Goal: Task Accomplishment & Management: Use online tool/utility

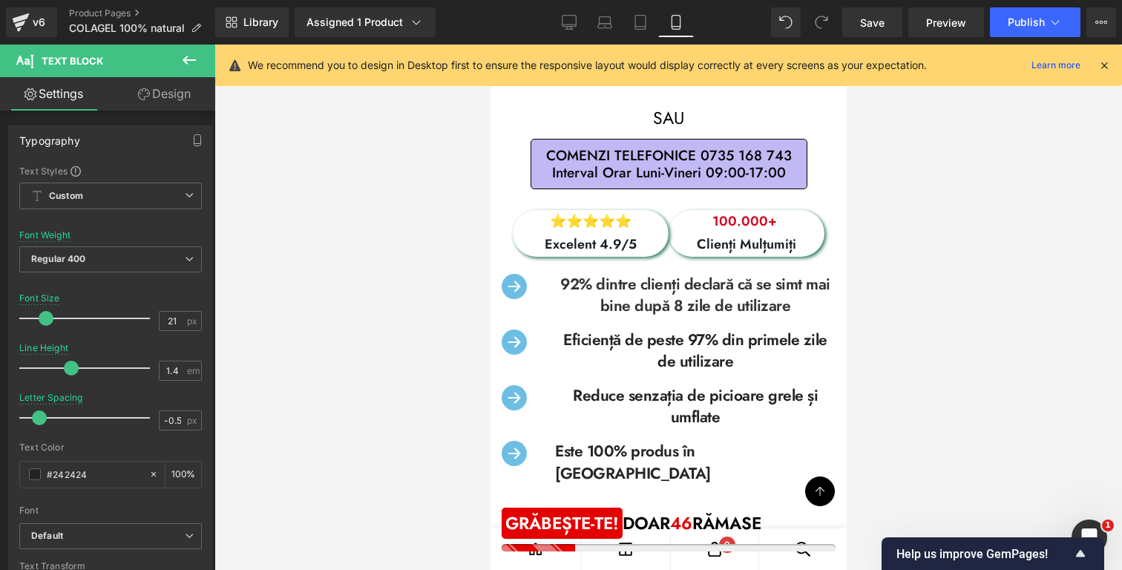
click at [1061, 30] on button "Publish" at bounding box center [1035, 22] width 90 height 30
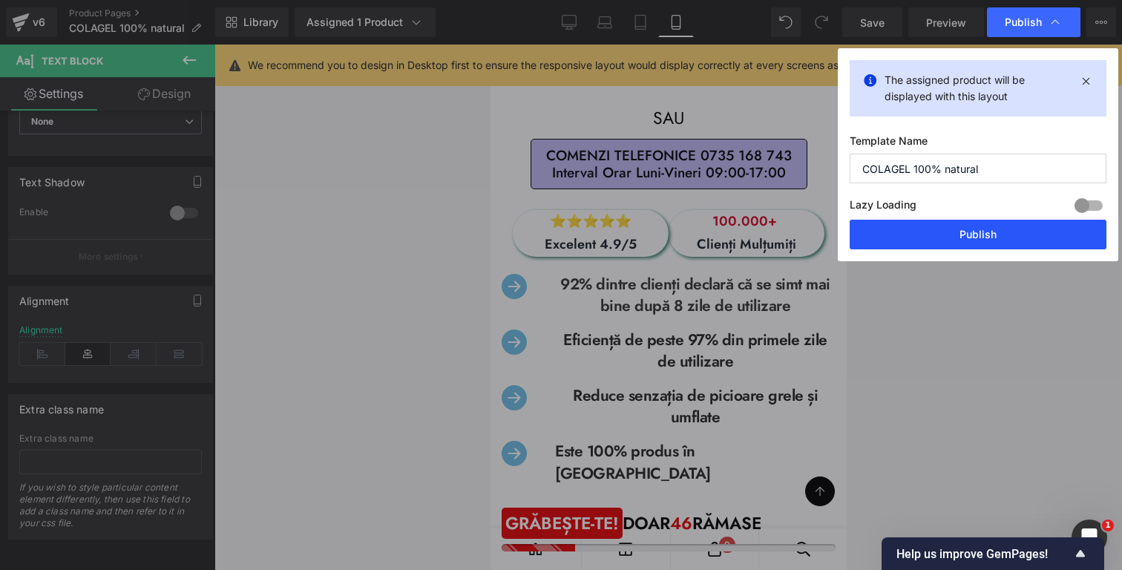
click at [955, 234] on button "Publish" at bounding box center [977, 235] width 257 height 30
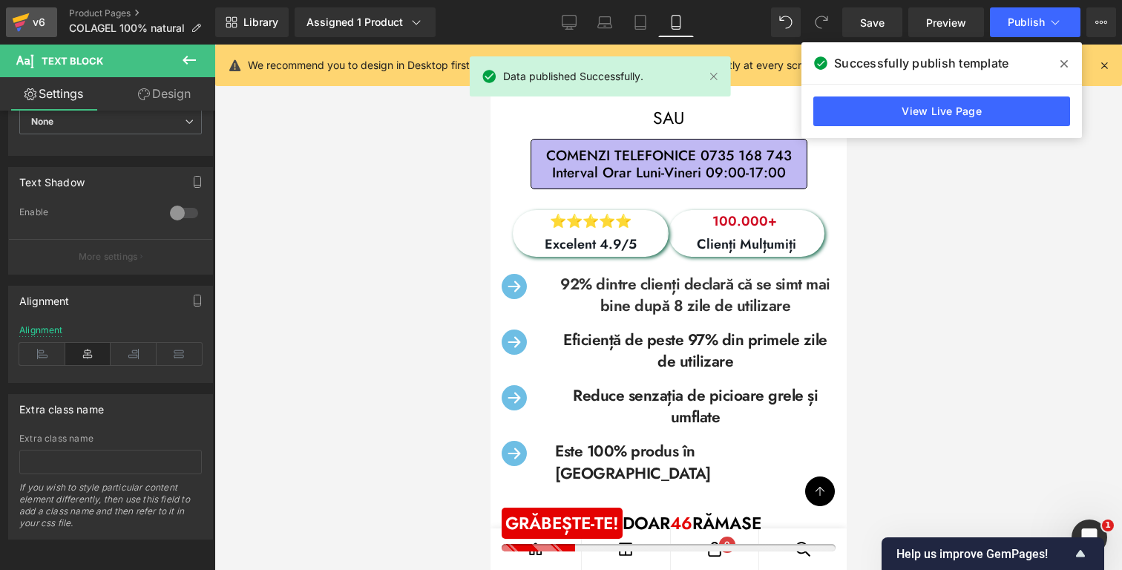
click at [26, 24] on icon at bounding box center [21, 22] width 18 height 37
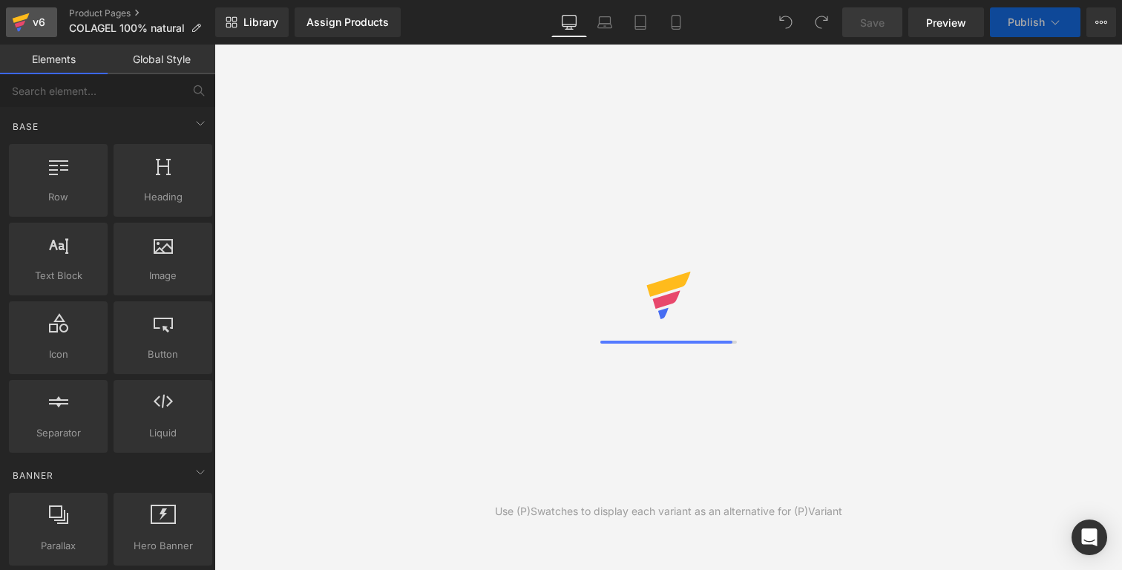
click at [33, 16] on div "v6" at bounding box center [39, 22] width 19 height 19
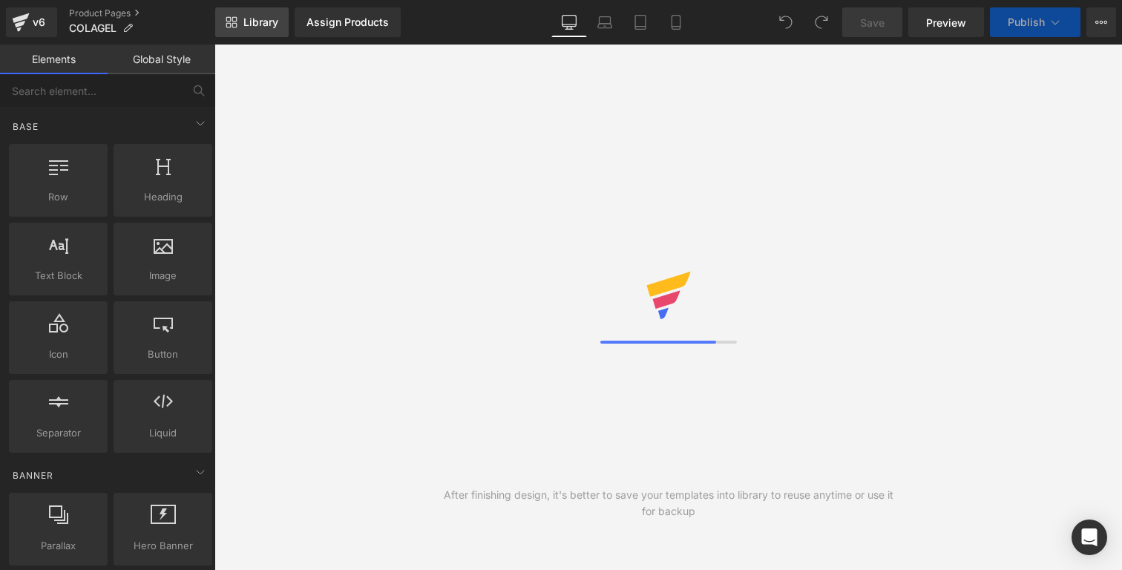
click at [251, 22] on span "Library" at bounding box center [260, 22] width 35 height 13
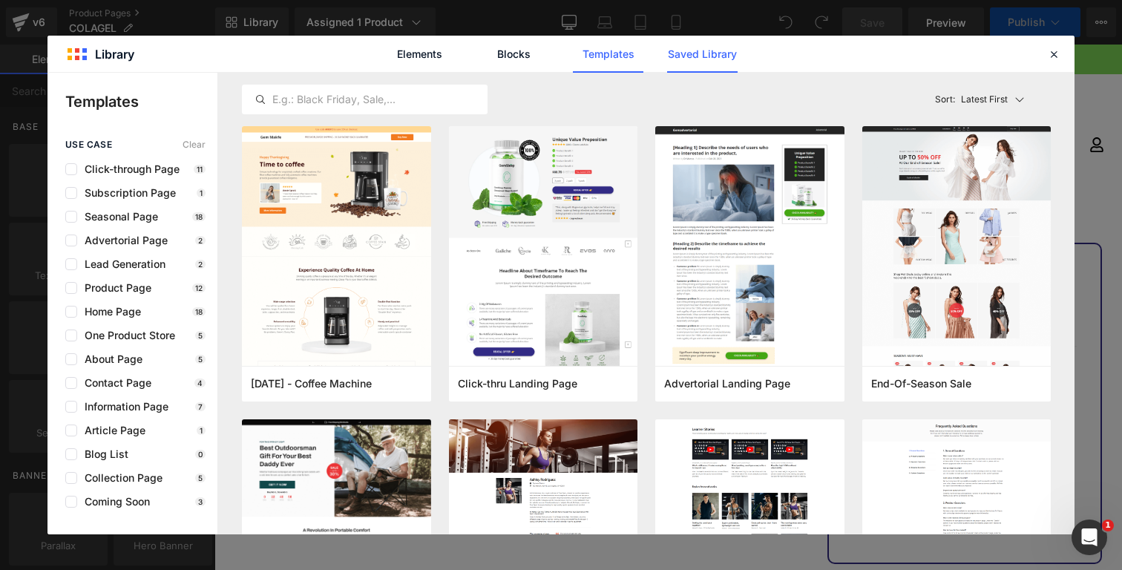
click at [679, 69] on link "Saved Library" at bounding box center [702, 54] width 70 height 37
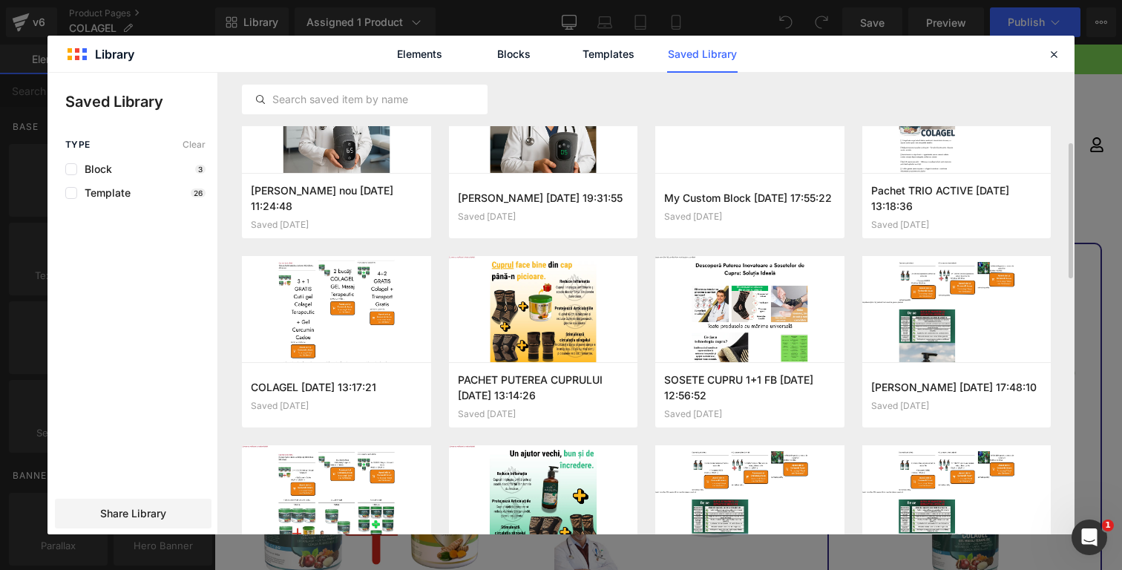
scroll to position [249, 0]
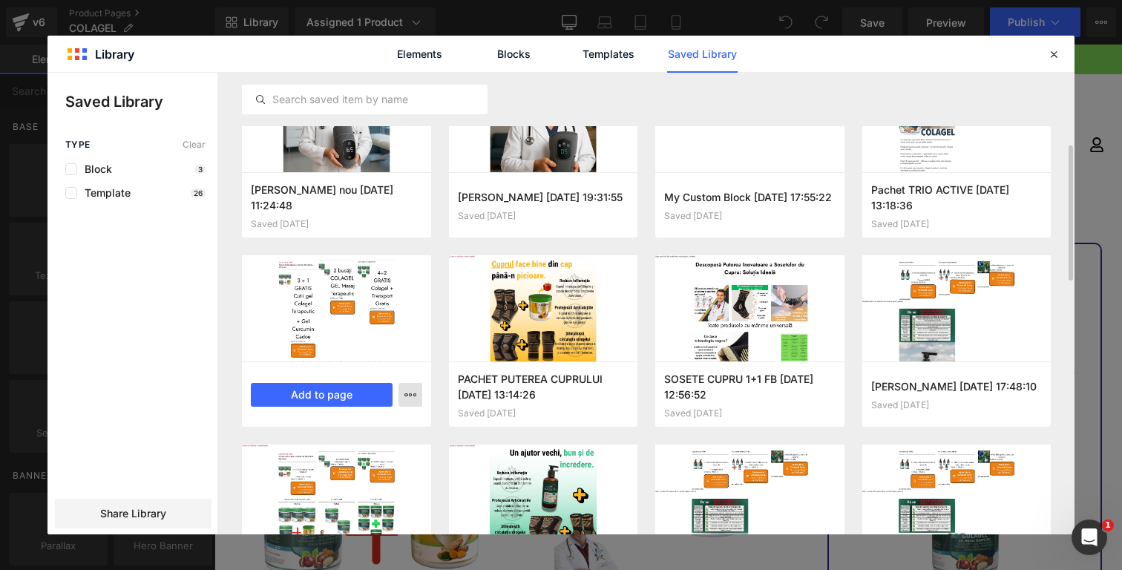
click at [409, 398] on icon "button" at bounding box center [410, 395] width 12 height 12
click at [369, 458] on div "Delete" at bounding box center [337, 459] width 169 height 31
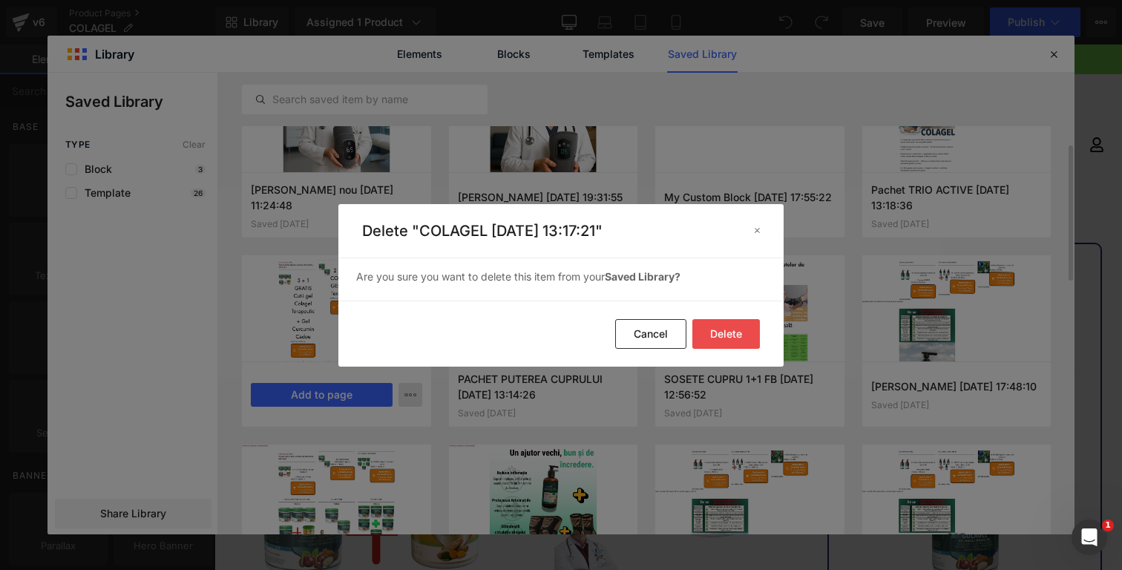
click at [736, 333] on button "Delete" at bounding box center [726, 334] width 68 height 30
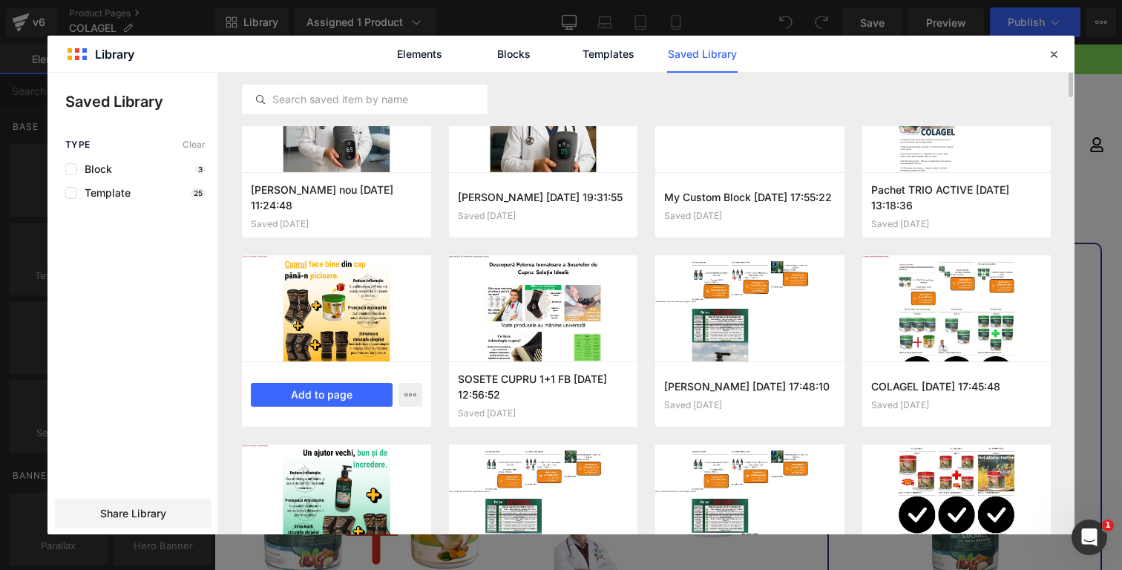
scroll to position [0, 0]
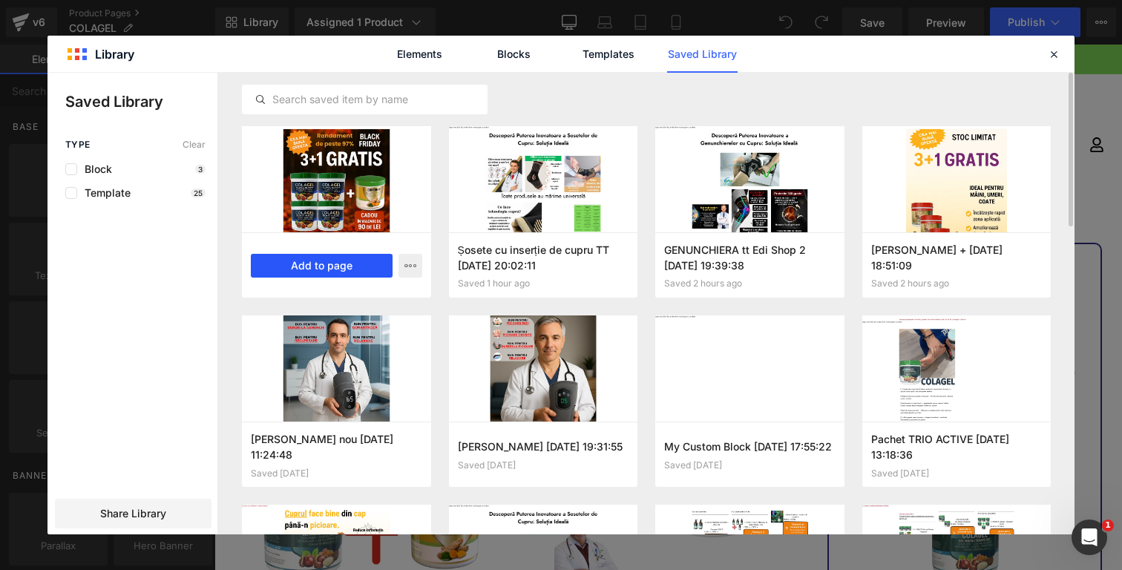
click at [361, 263] on button "Add to page" at bounding box center [322, 266] width 142 height 24
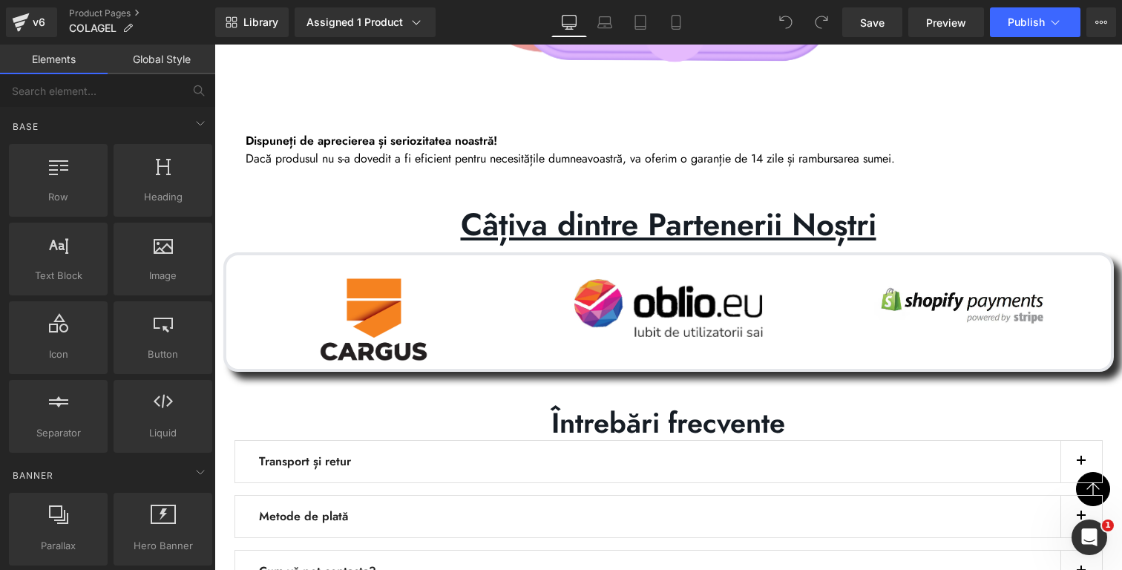
scroll to position [3595, 0]
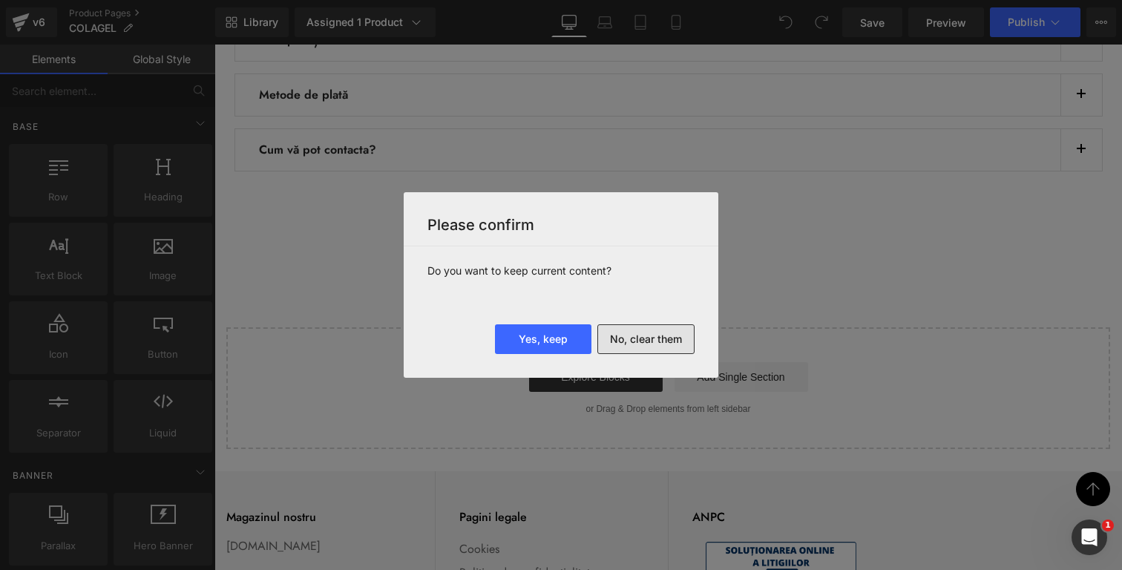
click at [637, 337] on button "No, clear them" at bounding box center [645, 339] width 97 height 30
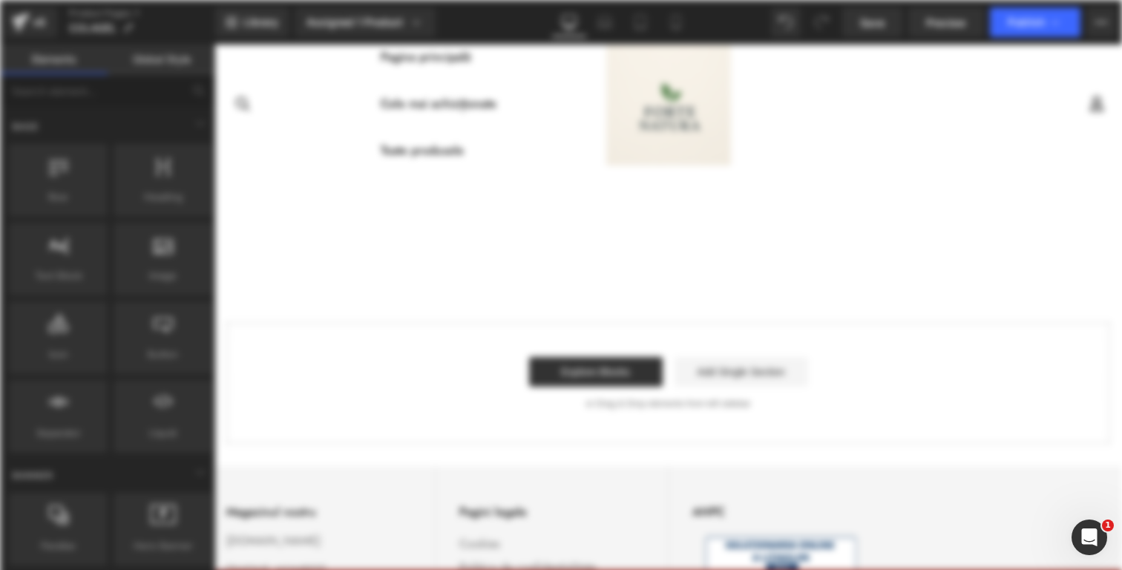
scroll to position [0, 0]
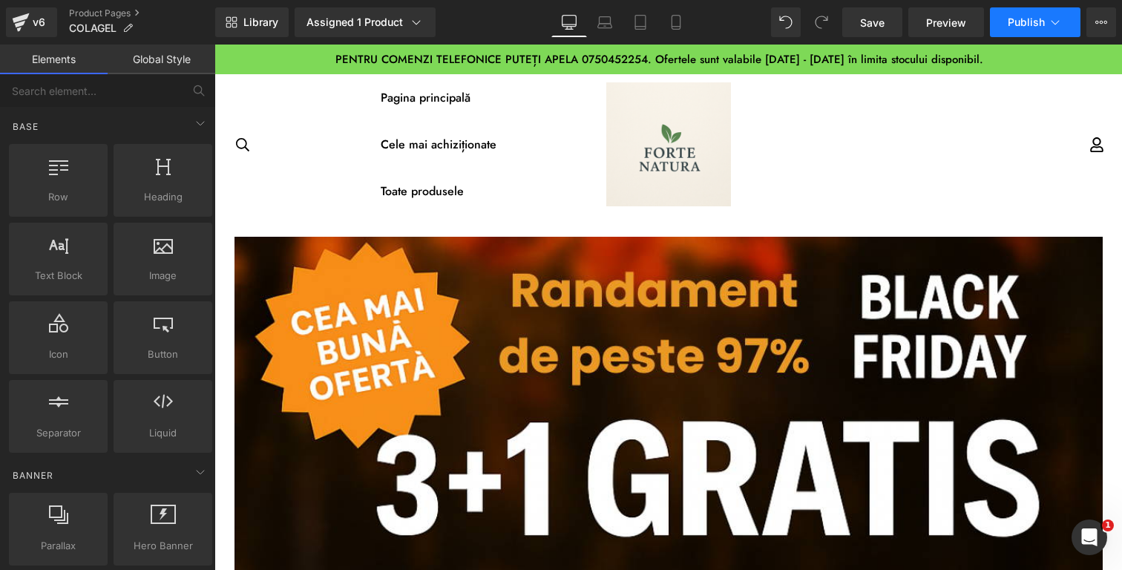
click at [1041, 34] on button "Publish" at bounding box center [1035, 22] width 90 height 30
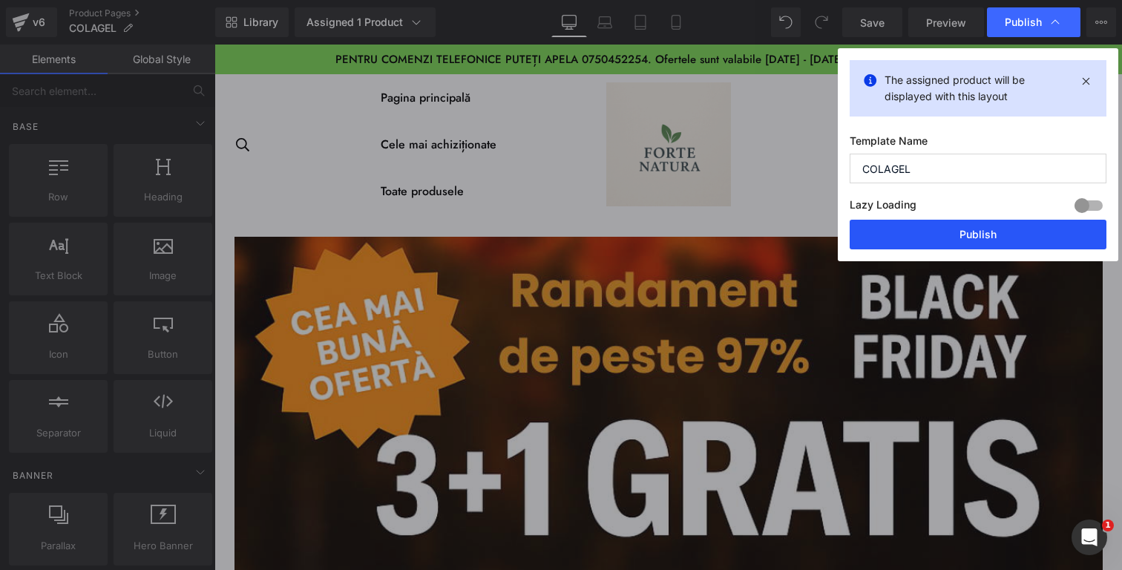
drag, startPoint x: 1001, startPoint y: 229, endPoint x: 777, endPoint y: 185, distance: 228.4
click at [1001, 229] on button "Publish" at bounding box center [977, 235] width 257 height 30
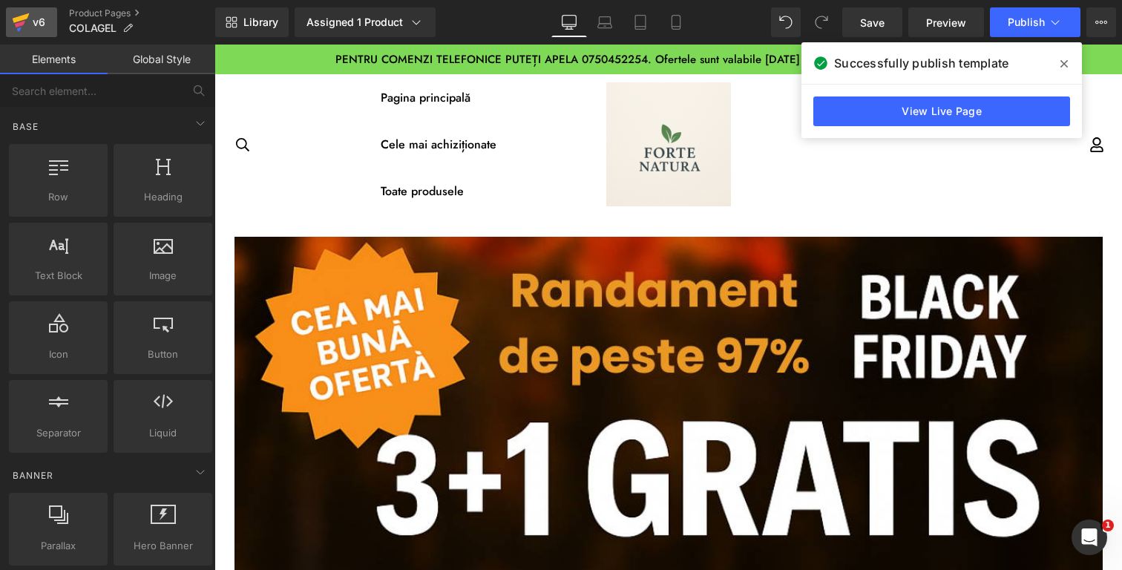
click at [17, 10] on icon at bounding box center [21, 22] width 18 height 37
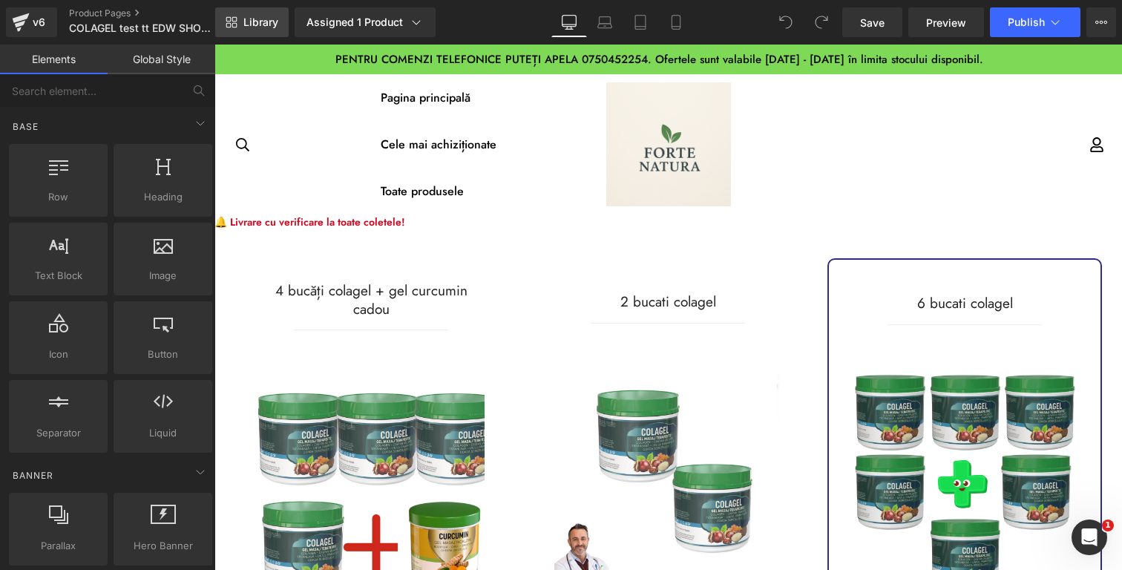
click at [273, 20] on span "Library" at bounding box center [260, 22] width 35 height 13
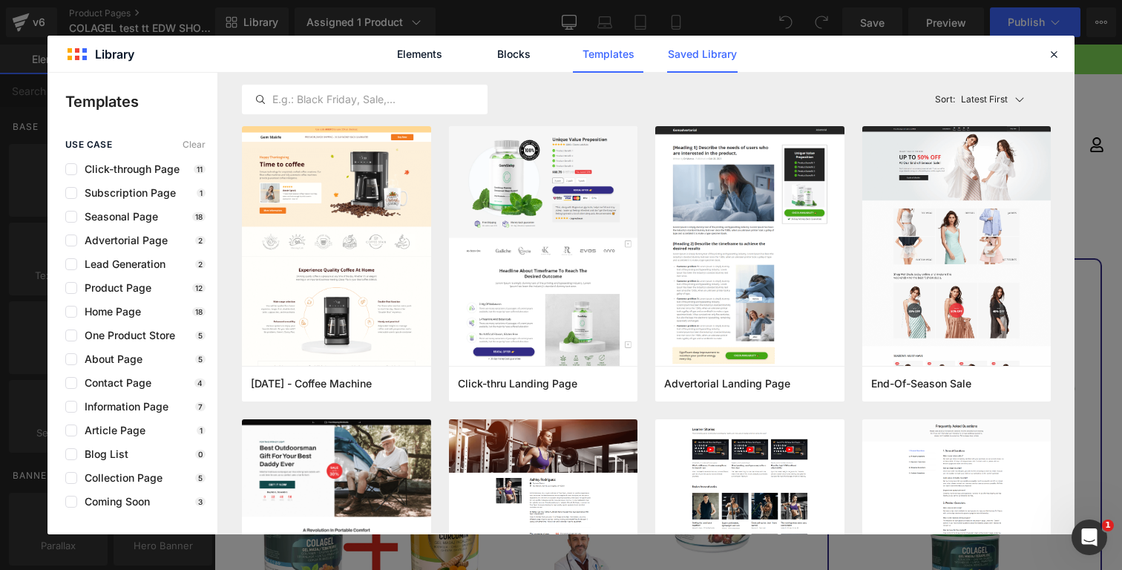
click at [685, 48] on link "Saved Library" at bounding box center [702, 54] width 70 height 37
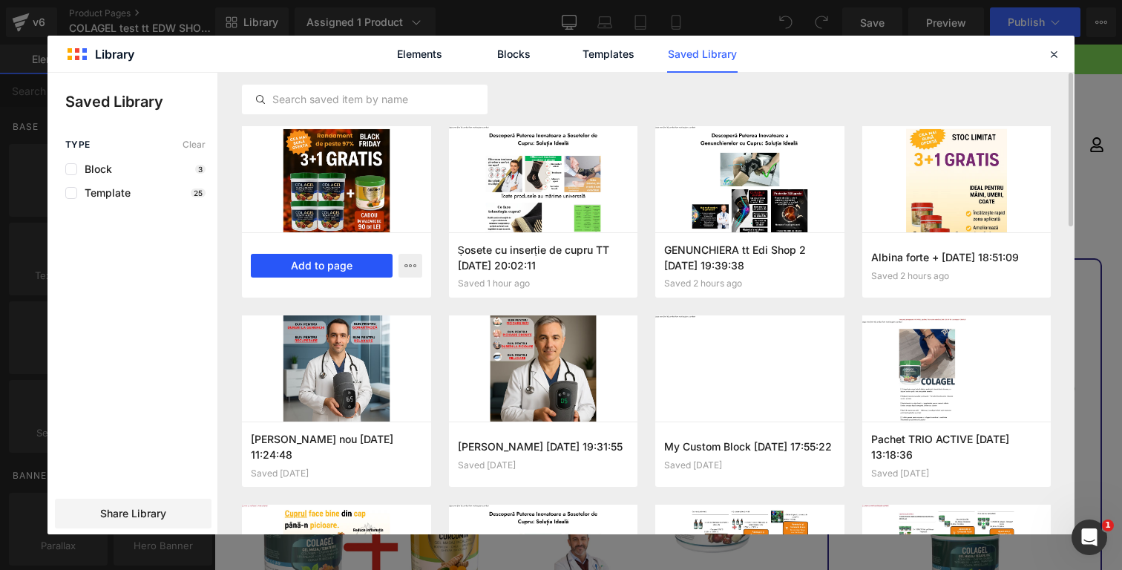
click at [293, 268] on button "Add to page" at bounding box center [322, 266] width 142 height 24
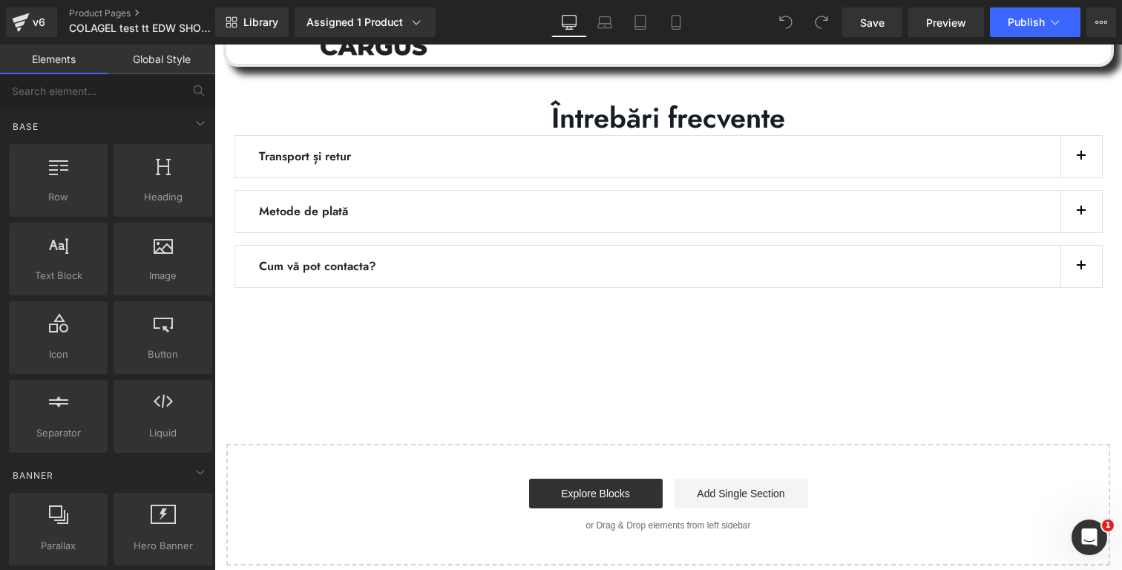
scroll to position [3611, 0]
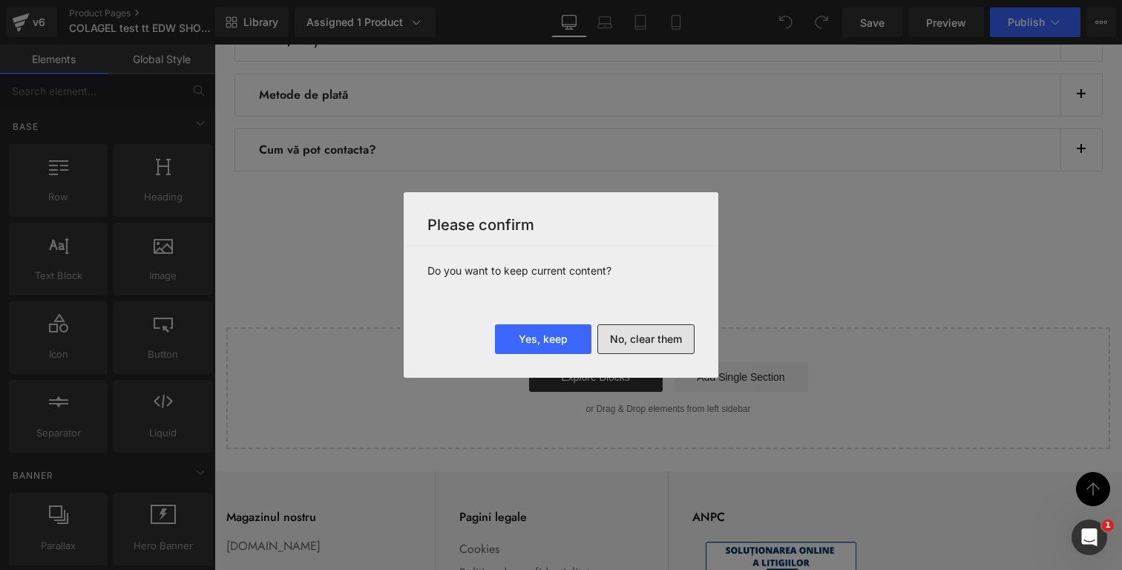
click at [629, 338] on button "No, clear them" at bounding box center [645, 339] width 97 height 30
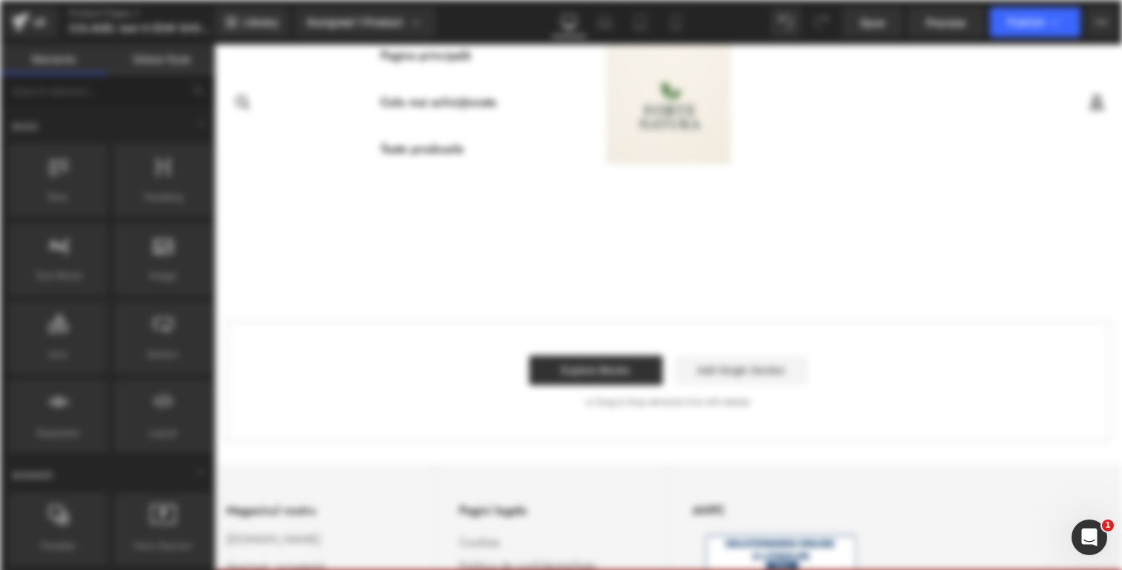
scroll to position [0, 0]
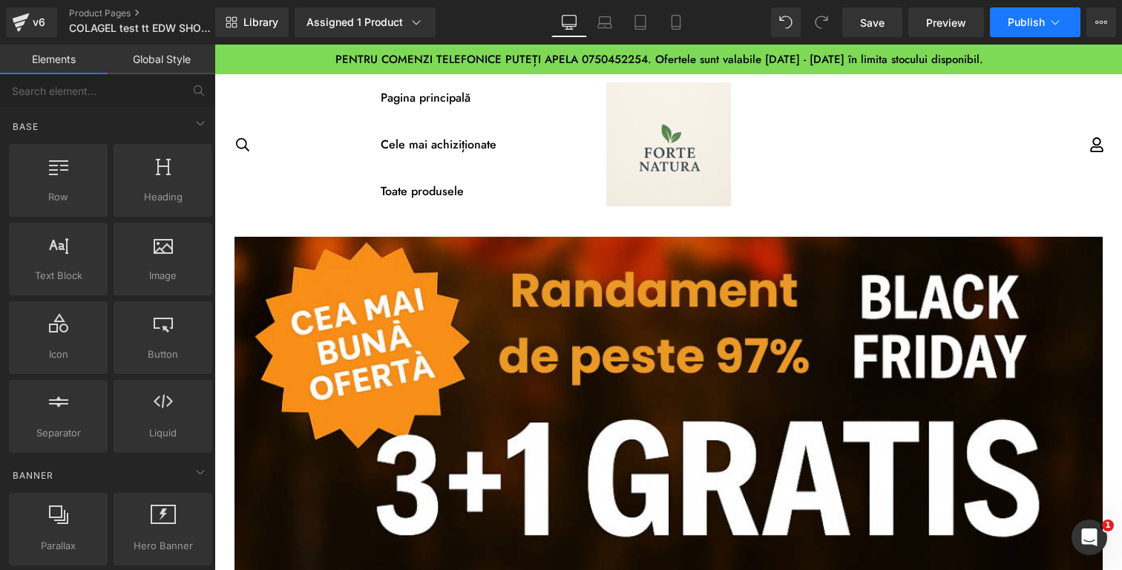
click at [1030, 22] on span "Publish" at bounding box center [1025, 22] width 37 height 12
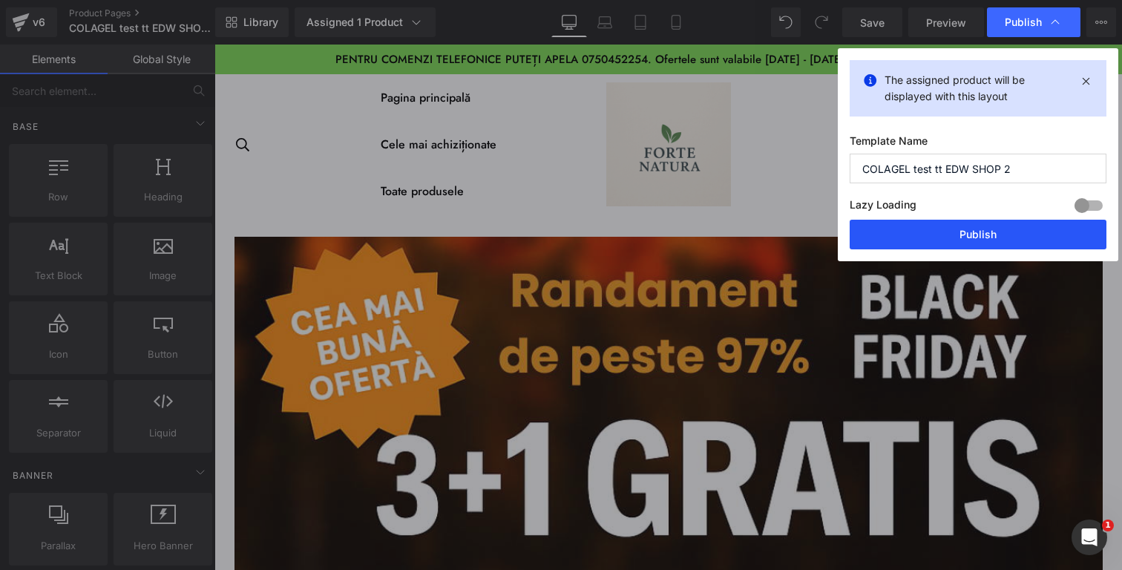
click at [961, 238] on button "Publish" at bounding box center [977, 235] width 257 height 30
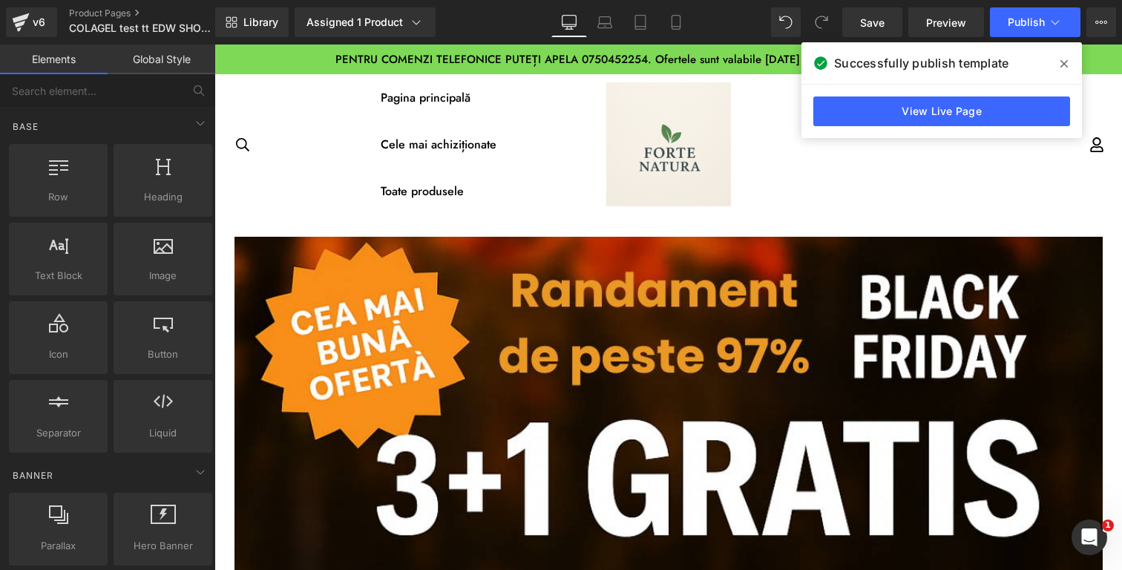
click at [1060, 65] on icon at bounding box center [1063, 64] width 7 height 12
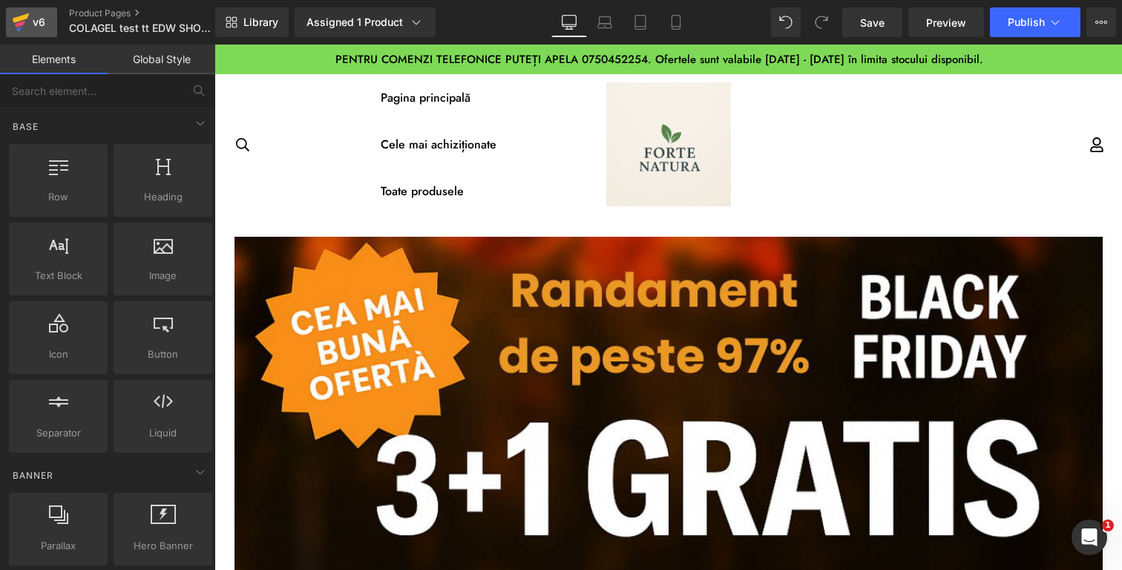
click at [23, 13] on icon at bounding box center [21, 22] width 18 height 37
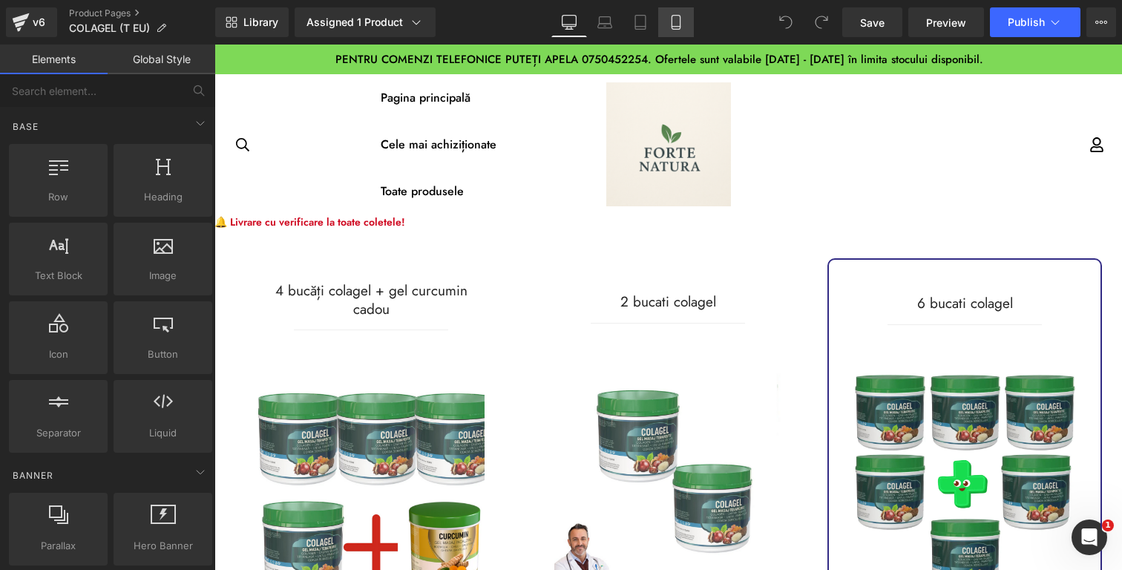
click at [688, 22] on link "Mobile" at bounding box center [676, 22] width 36 height 30
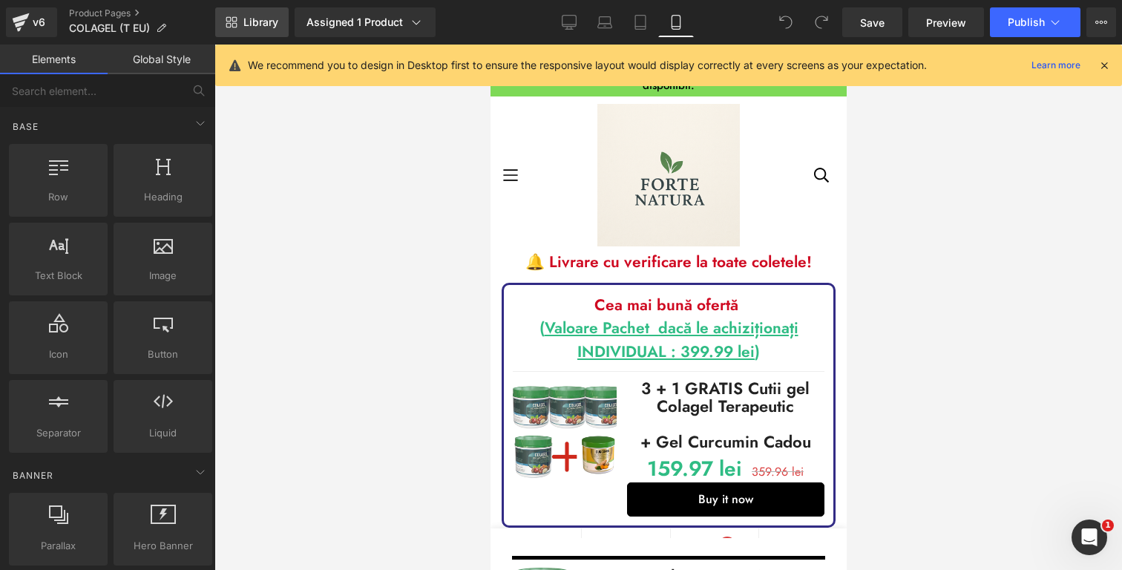
click at [232, 16] on icon at bounding box center [231, 22] width 12 height 12
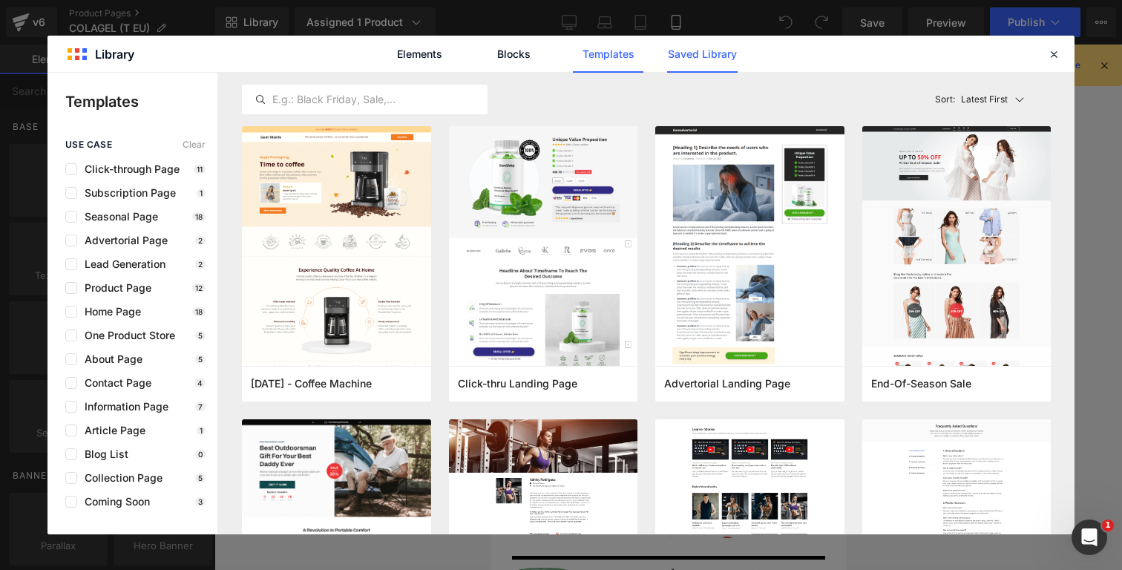
click at [715, 61] on link "Saved Library" at bounding box center [702, 54] width 70 height 37
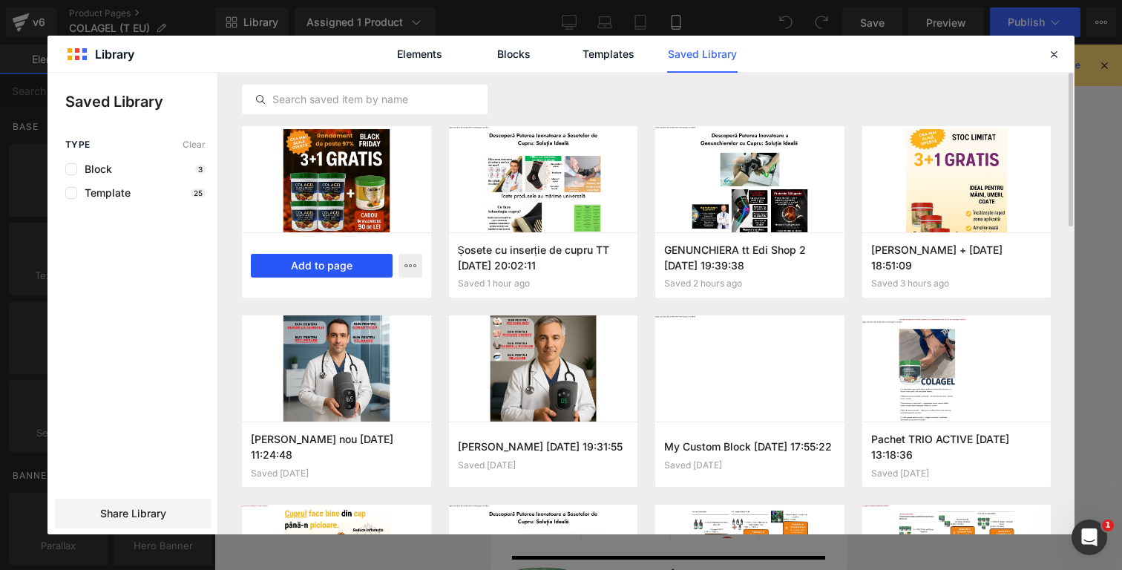
click at [335, 270] on button "Add to page" at bounding box center [322, 266] width 142 height 24
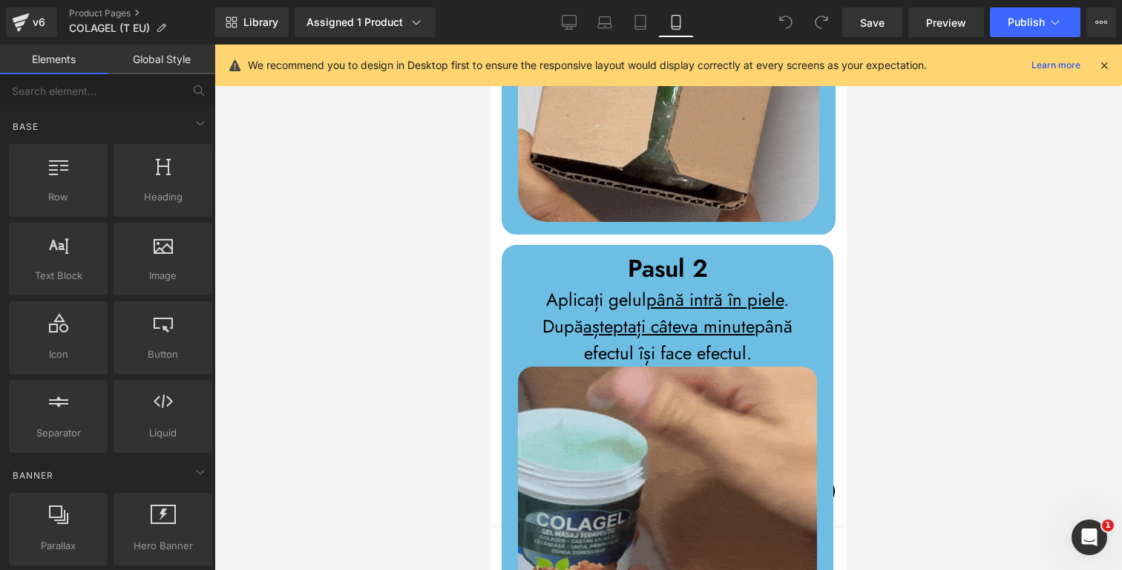
scroll to position [8527, 0]
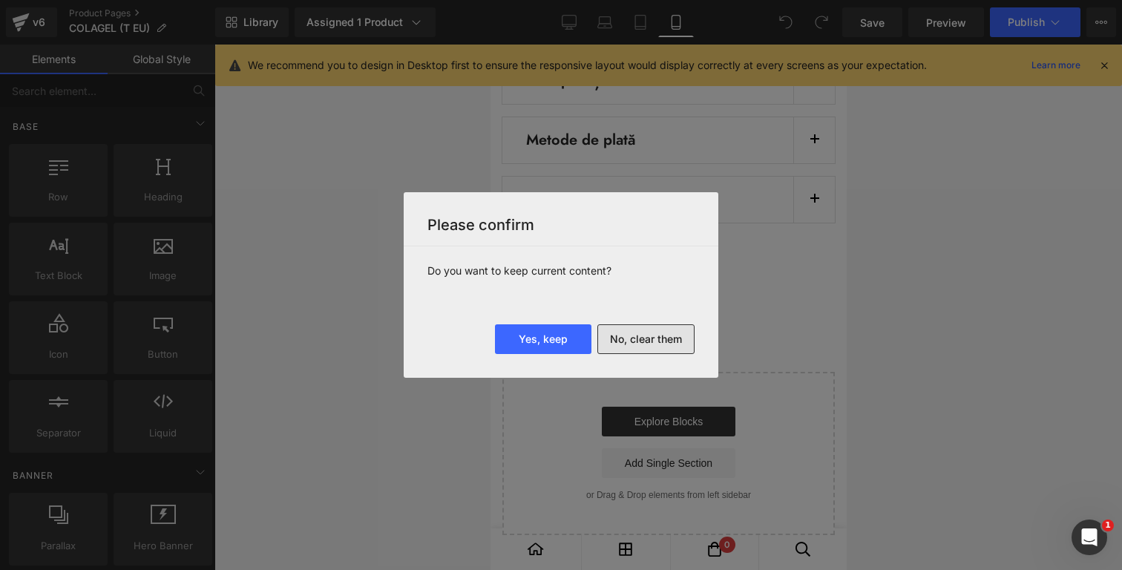
click at [655, 335] on button "No, clear them" at bounding box center [645, 339] width 97 height 30
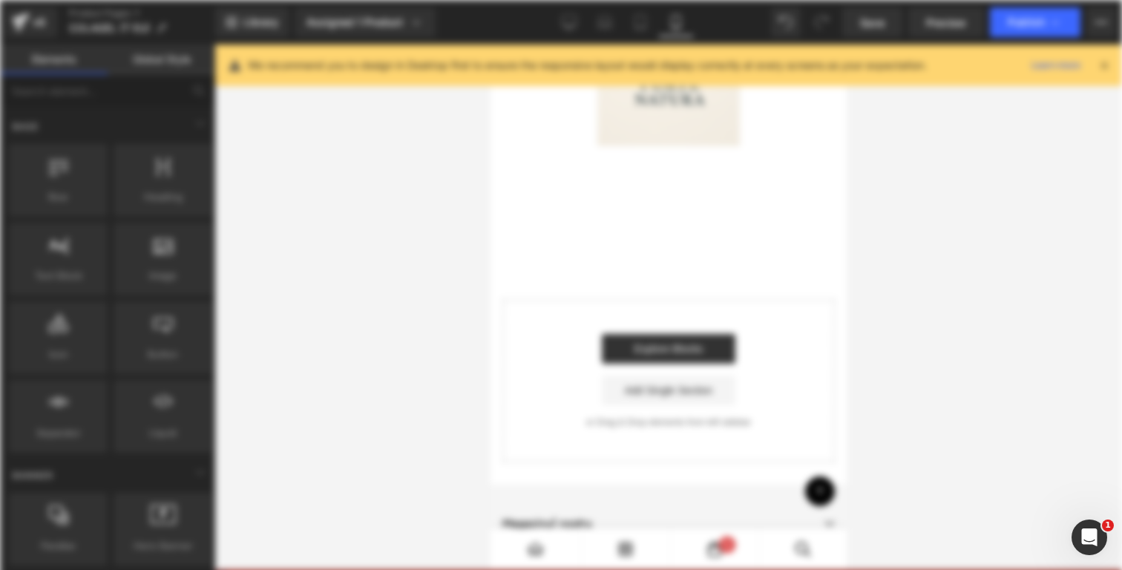
scroll to position [0, 0]
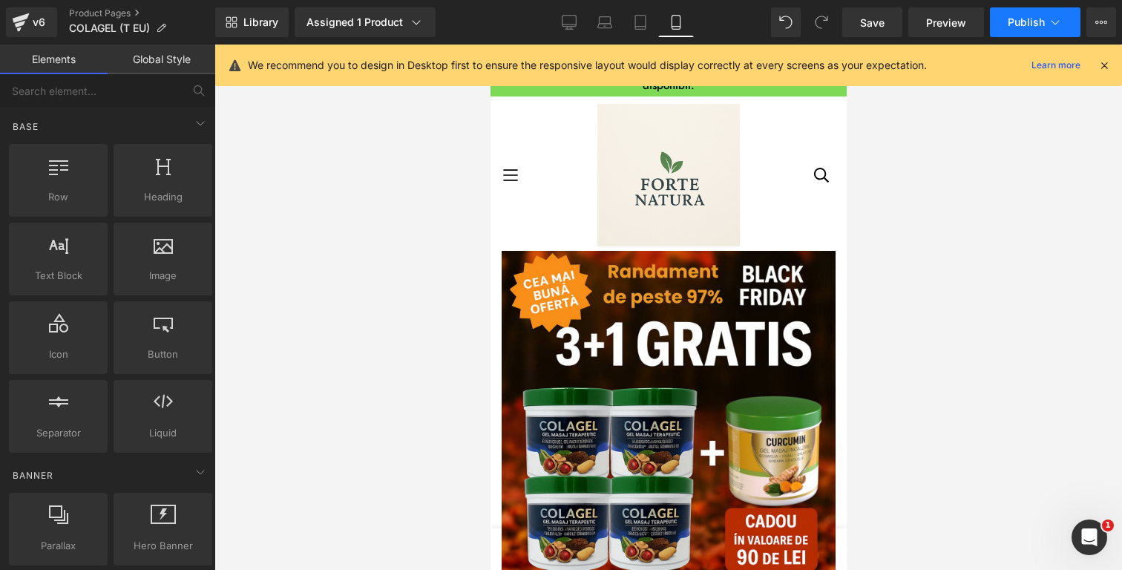
click at [1049, 24] on icon at bounding box center [1054, 22] width 15 height 15
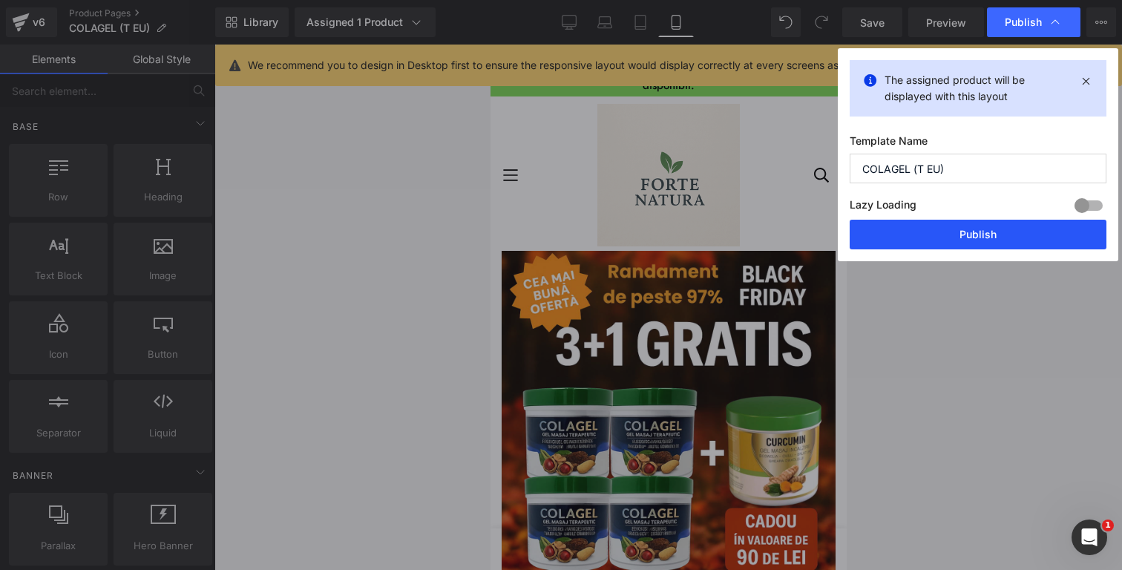
click at [981, 234] on button "Publish" at bounding box center [977, 235] width 257 height 30
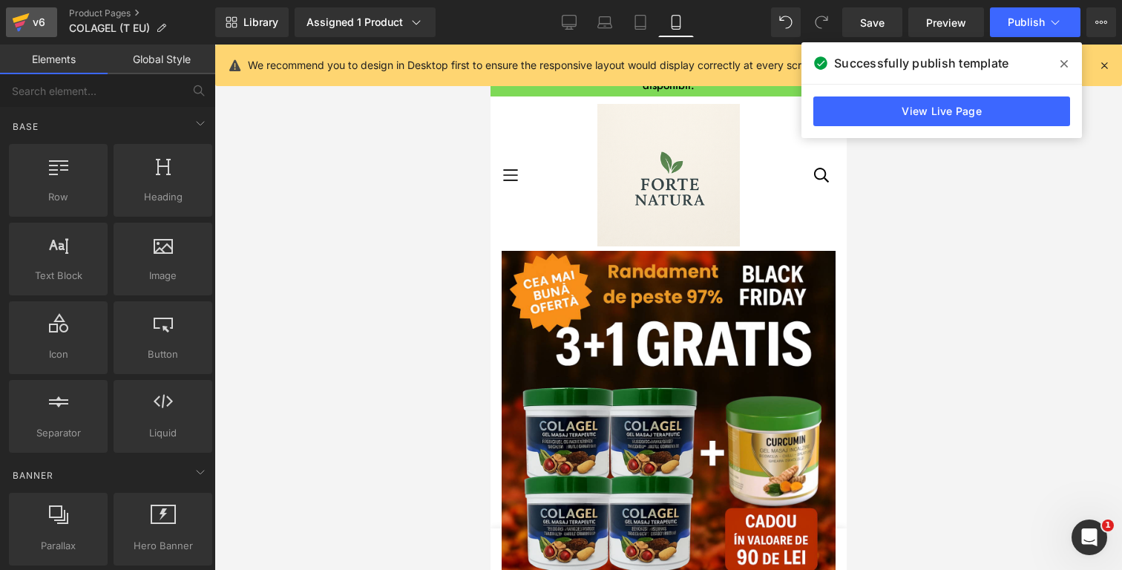
click at [35, 22] on div "v6" at bounding box center [39, 22] width 19 height 19
